Goal: Communication & Community: Answer question/provide support

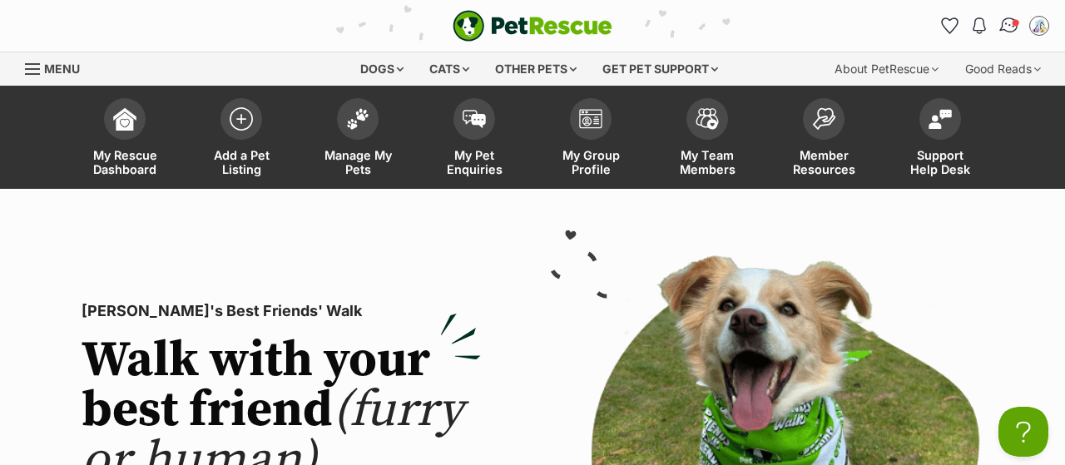
click at [1008, 27] on img "Conversations" at bounding box center [1009, 26] width 22 height 22
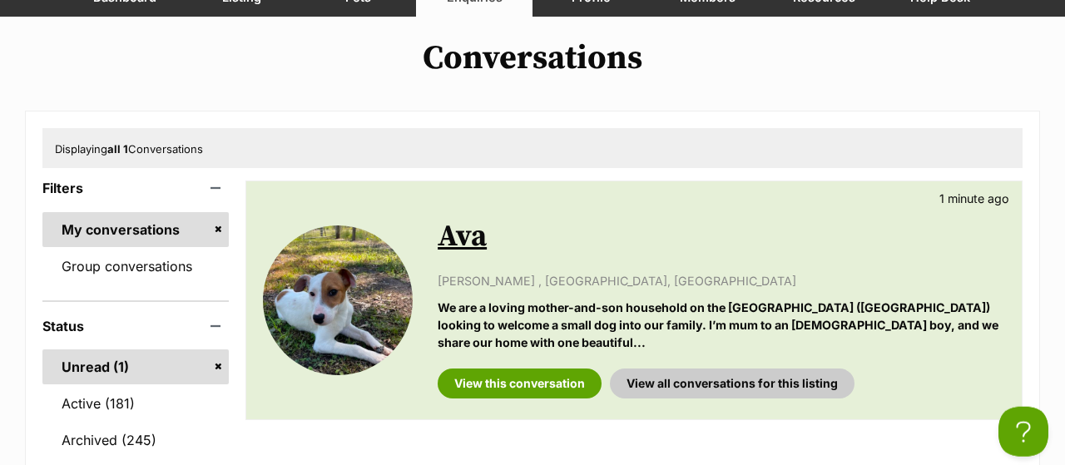
scroll to position [173, 0]
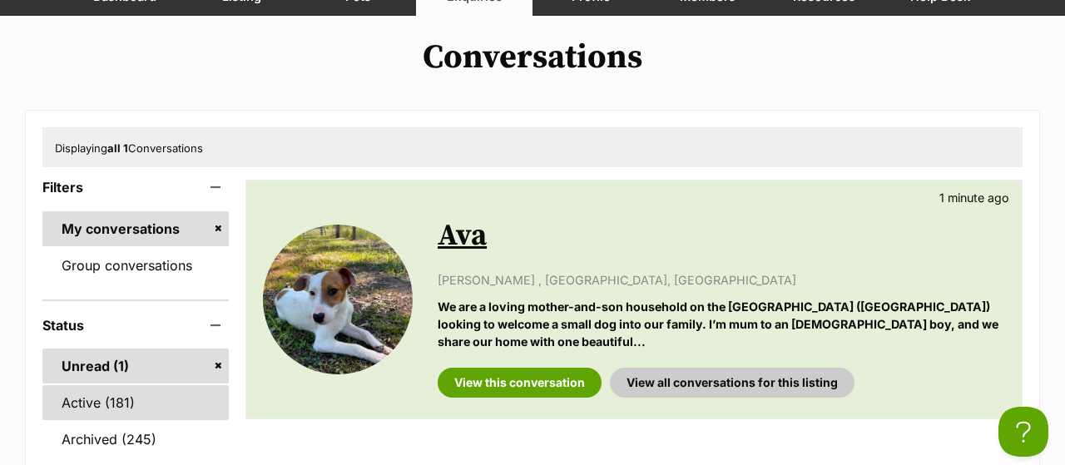
click at [114, 407] on link "Active (181)" at bounding box center [135, 402] width 186 height 35
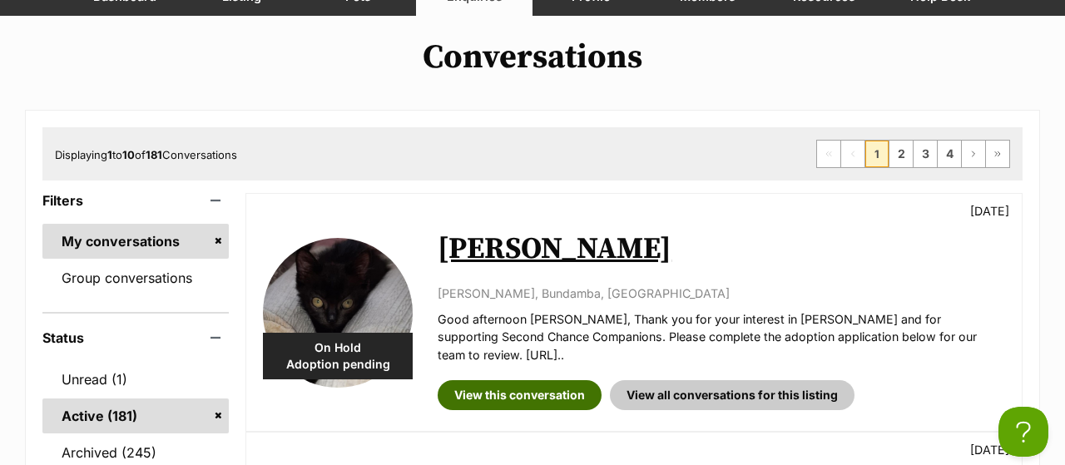
click at [491, 387] on link "View this conversation" at bounding box center [520, 395] width 164 height 30
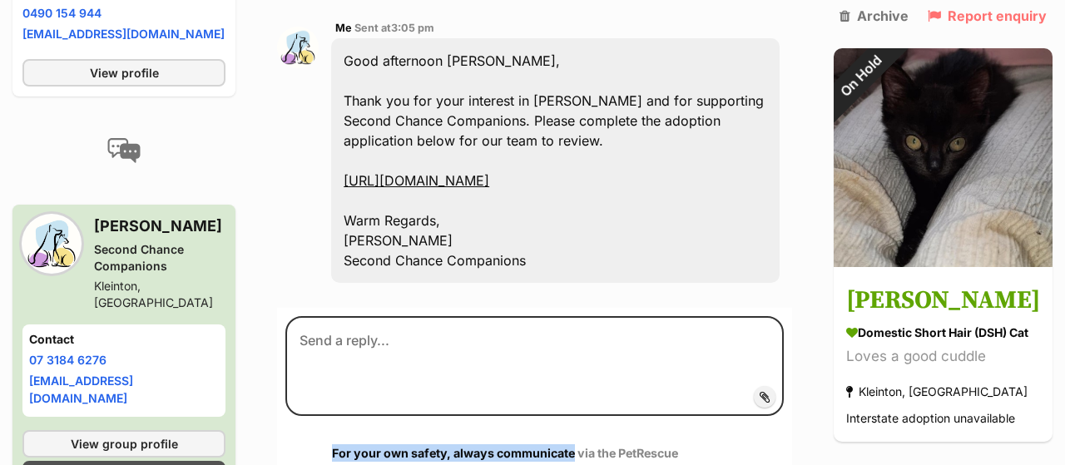
scroll to position [900, 0]
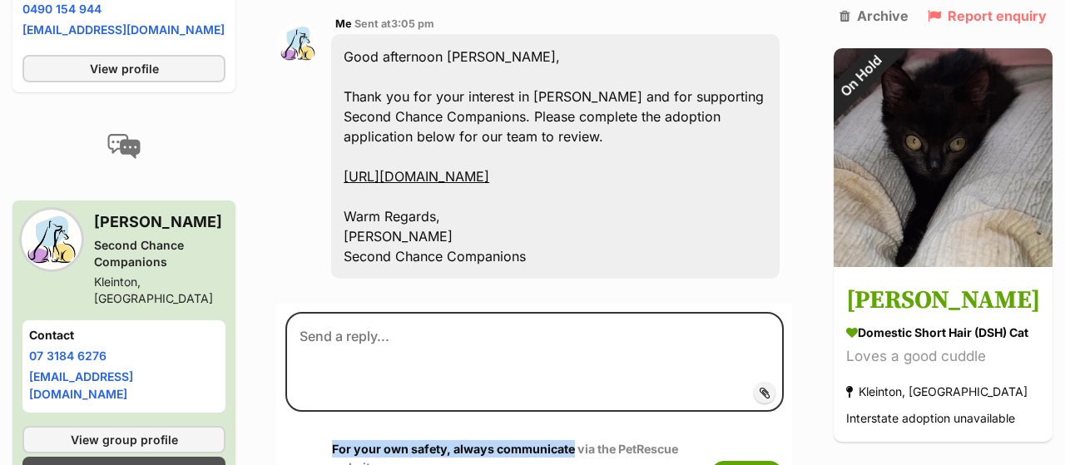
drag, startPoint x: 425, startPoint y: 174, endPoint x: 642, endPoint y: 287, distance: 244.8
click at [642, 279] on div "Good afternoon Rhianna, Thank you for your interest in Rowena and for supportin…" at bounding box center [555, 156] width 448 height 245
copy div "Good afternoon Rhianna, Thank you for your interest in Rowena and for supportin…"
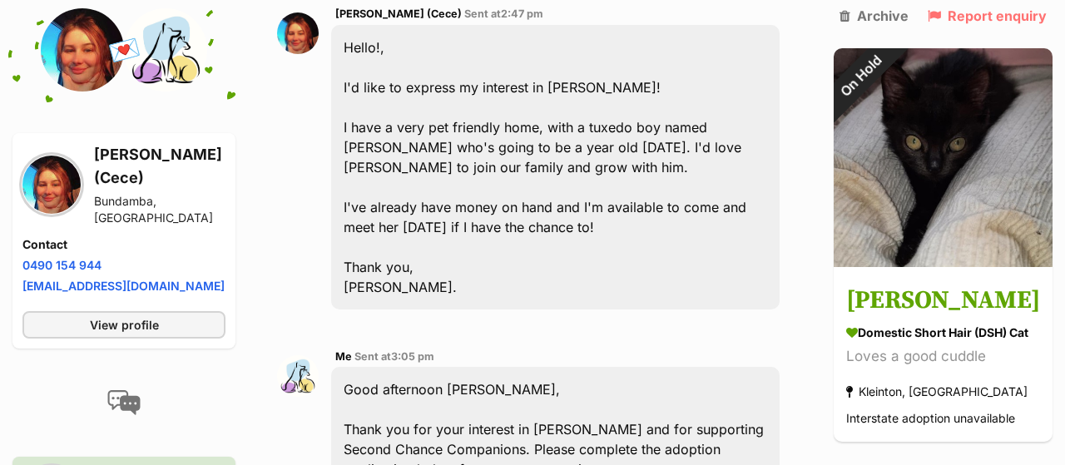
scroll to position [381, 0]
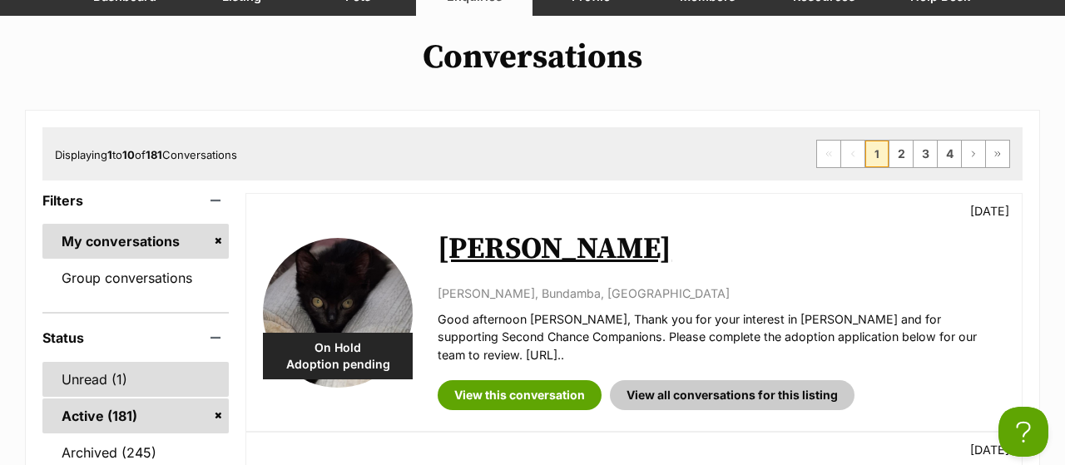
click at [88, 383] on link "Unread (1)" at bounding box center [135, 379] width 186 height 35
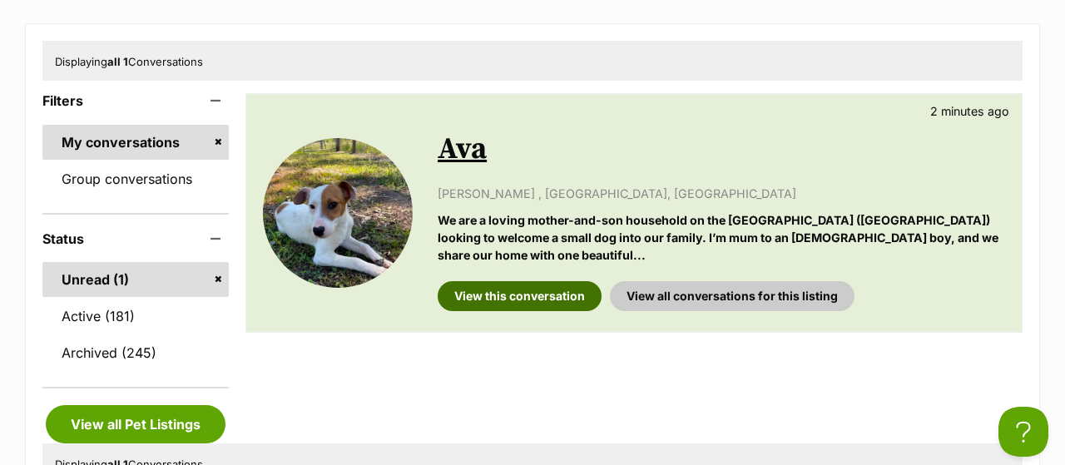
click at [506, 302] on link "View this conversation" at bounding box center [520, 296] width 164 height 30
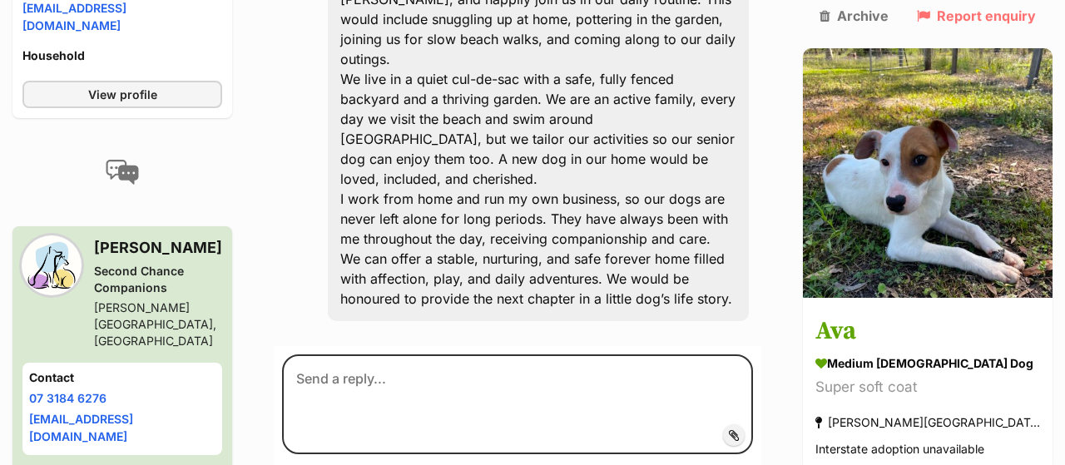
scroll to position [865, 0]
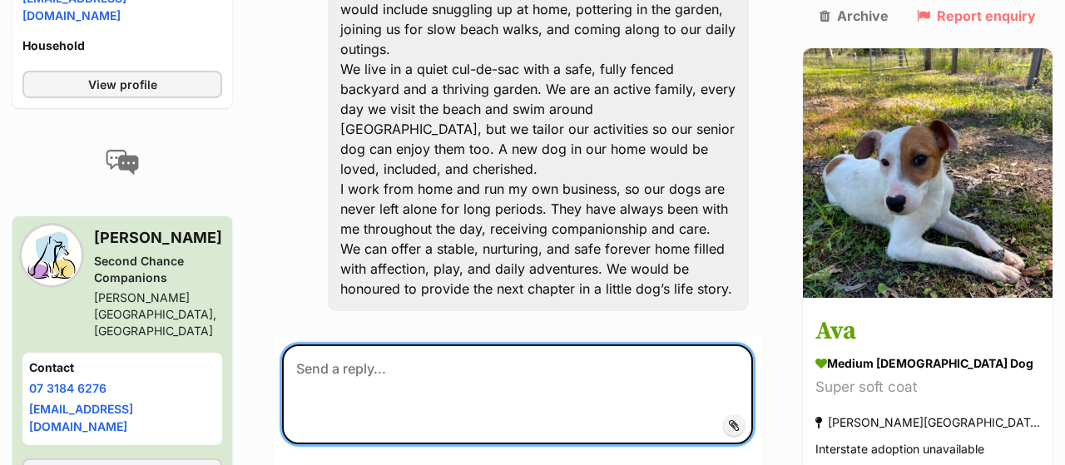
click at [488, 368] on textarea at bounding box center [517, 394] width 471 height 100
paste textarea "Good afternoon Rhianna, Thank you for your interest in Rowena and for supportin…"
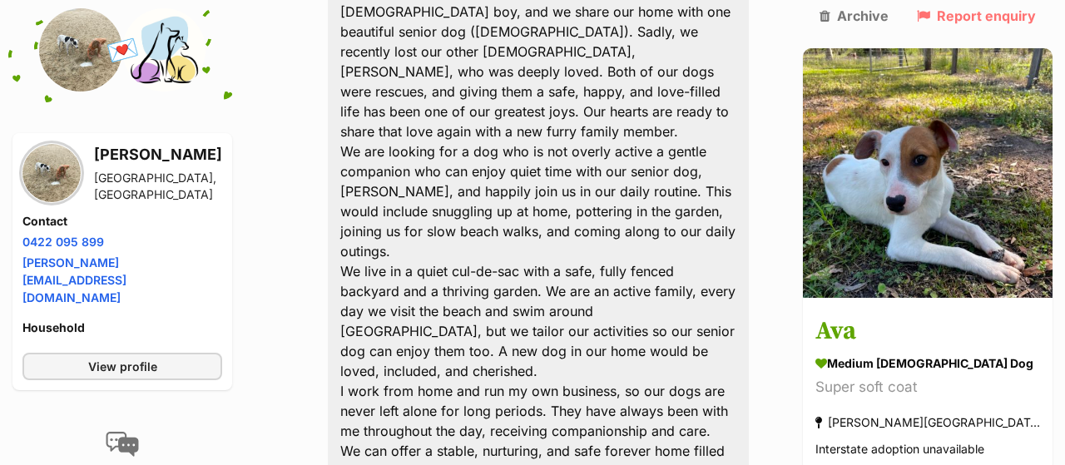
scroll to position [836, 0]
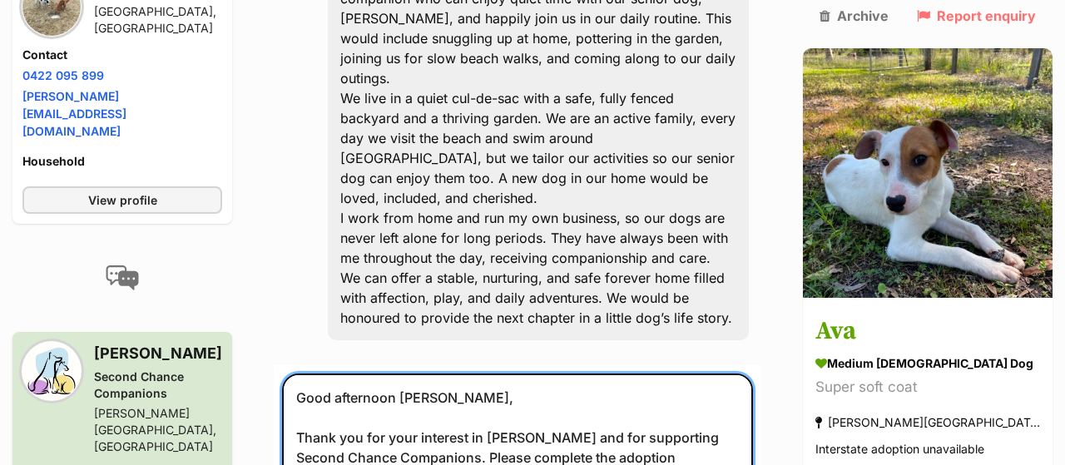
drag, startPoint x: 418, startPoint y: 389, endPoint x: 532, endPoint y: 389, distance: 114.0
click at [532, 389] on textarea "Good afternoon Rhianna, Thank you for your interest in Rowena and for supportin…" at bounding box center [517, 466] width 471 height 186
drag, startPoint x: 571, startPoint y: 429, endPoint x: 621, endPoint y: 436, distance: 49.5
click at [621, 436] on textarea "Good evening Karen, Thank you for your interest in Rowena and for supporting Se…" at bounding box center [517, 466] width 471 height 186
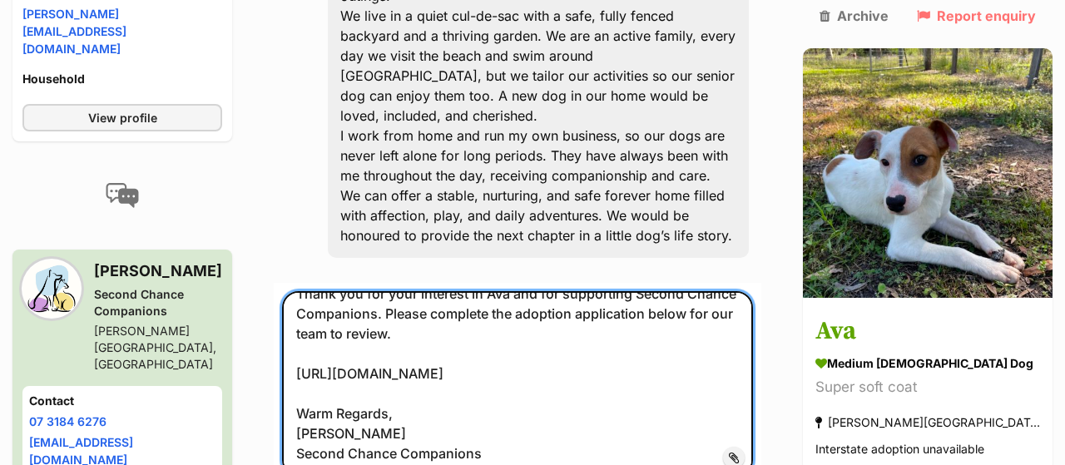
scroll to position [922, 0]
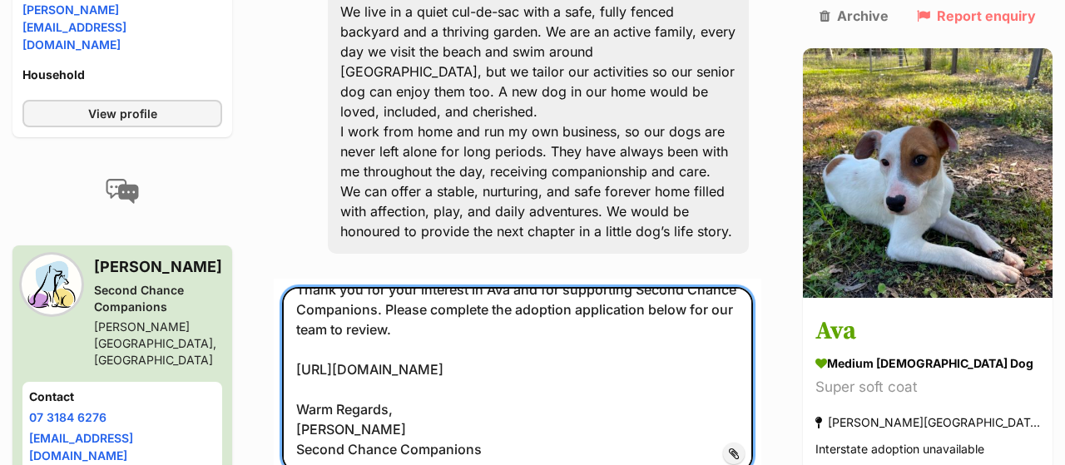
drag, startPoint x: 397, startPoint y: 425, endPoint x: 462, endPoint y: 428, distance: 65.0
click at [462, 428] on textarea "Good evening Karen, Thank you for your interest in Ava and for supporting Secon…" at bounding box center [517, 380] width 471 height 186
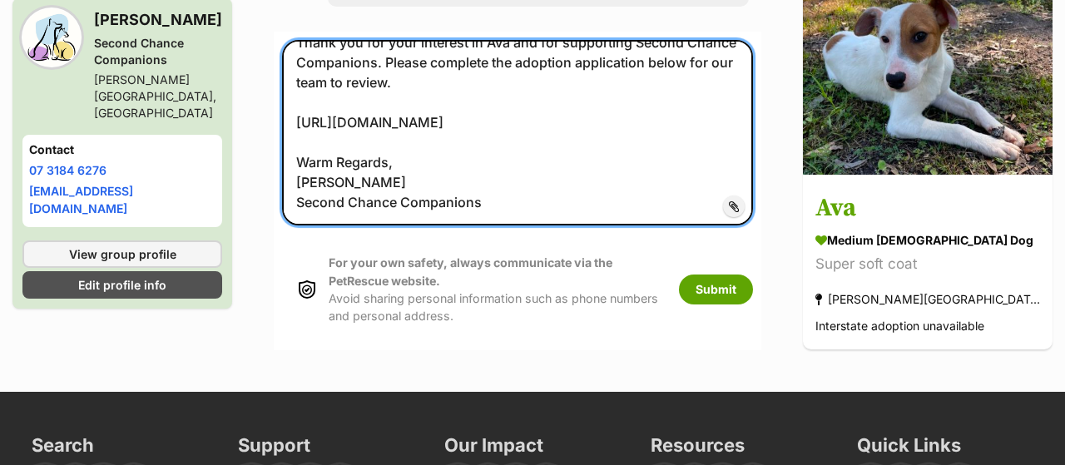
scroll to position [1182, 0]
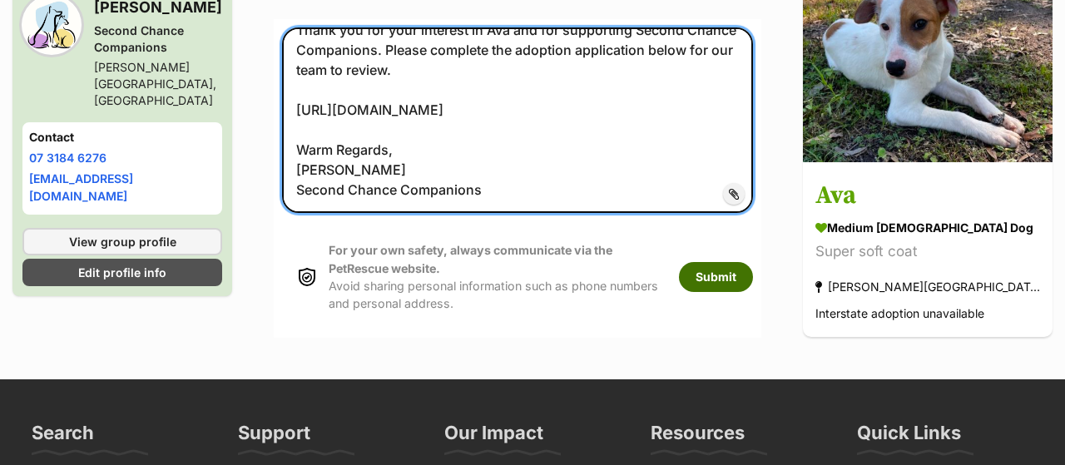
type textarea "Good evening Karen, Thank you for your interest in Ava and for supporting Secon…"
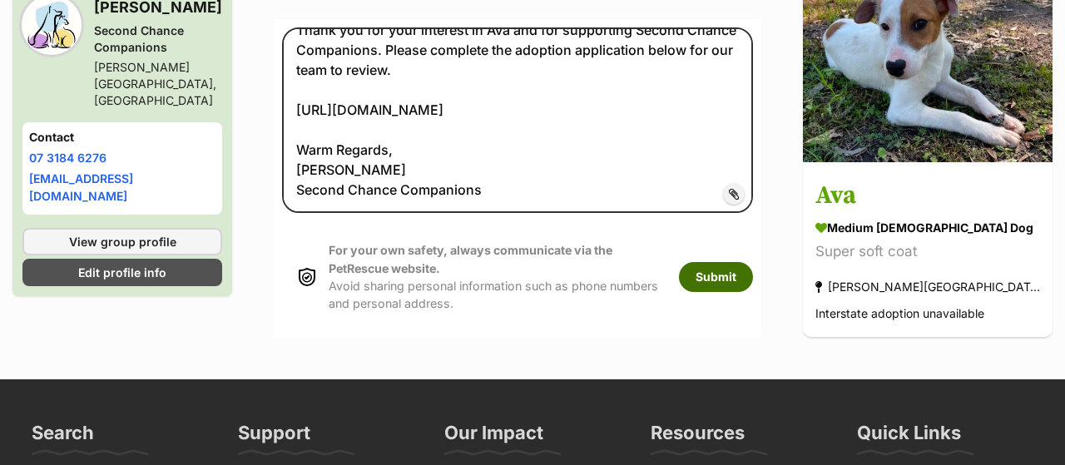
click at [753, 279] on button "Submit" at bounding box center [716, 277] width 74 height 30
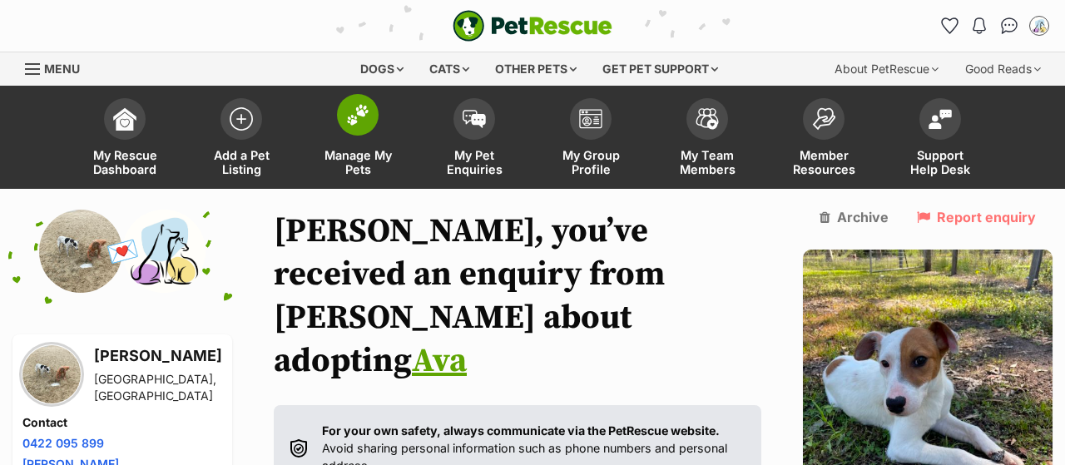
click at [347, 156] on span "Manage My Pets" at bounding box center [357, 162] width 75 height 28
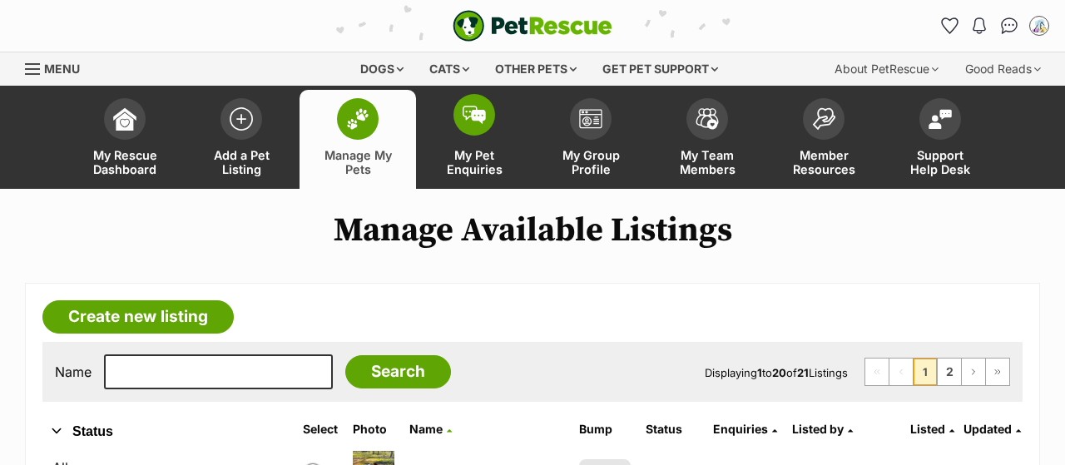
click at [462, 156] on span "My Pet Enquiries" at bounding box center [474, 162] width 75 height 28
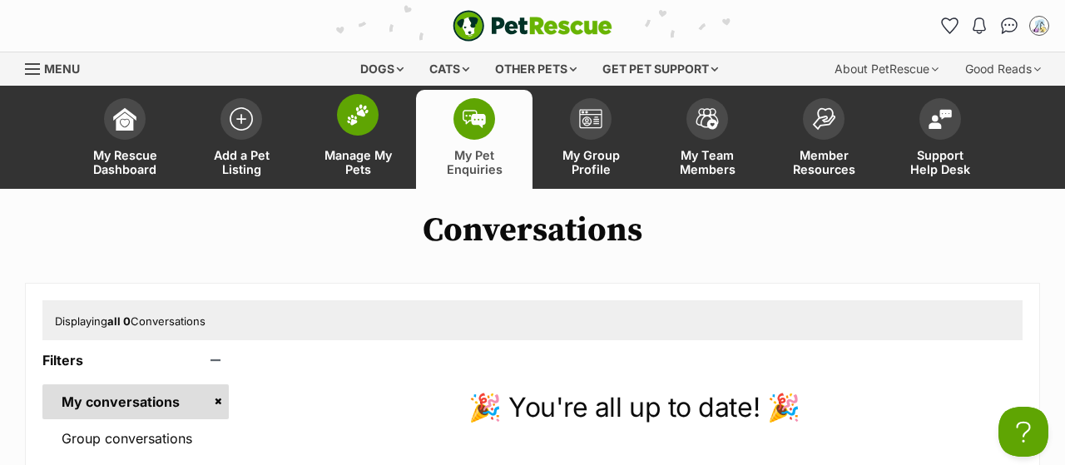
click at [356, 161] on span "Manage My Pets" at bounding box center [357, 162] width 75 height 28
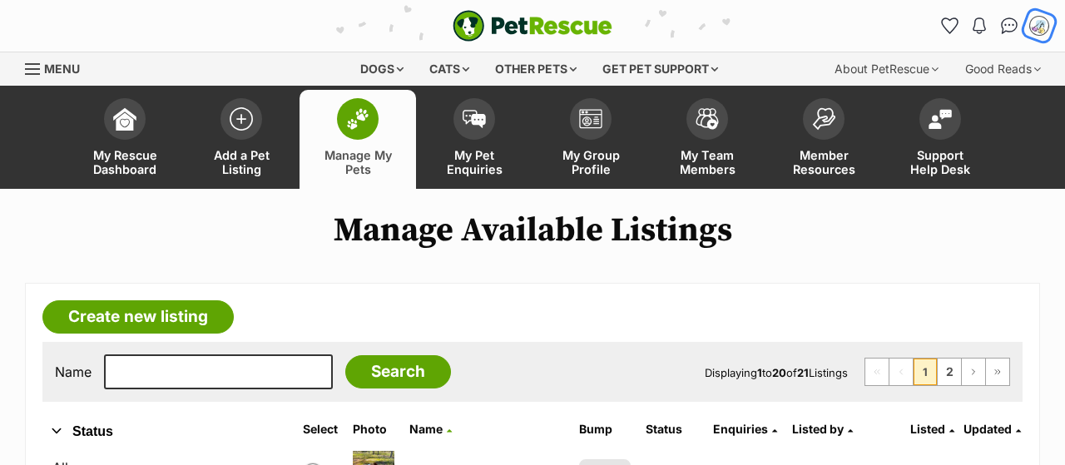
click at [1041, 27] on img "My account" at bounding box center [1039, 26] width 22 height 22
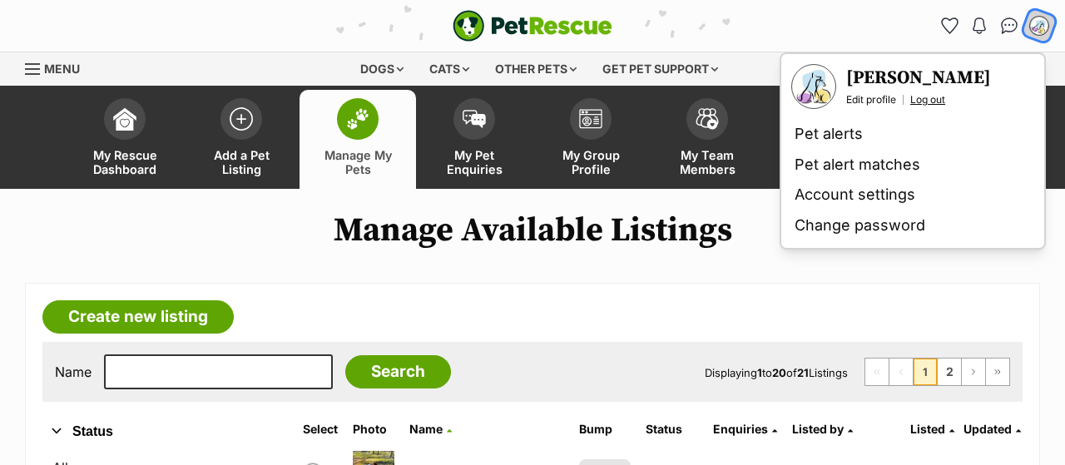
click at [939, 98] on link "Log out" at bounding box center [927, 99] width 35 height 13
